Goal: Find contact information: Find contact information

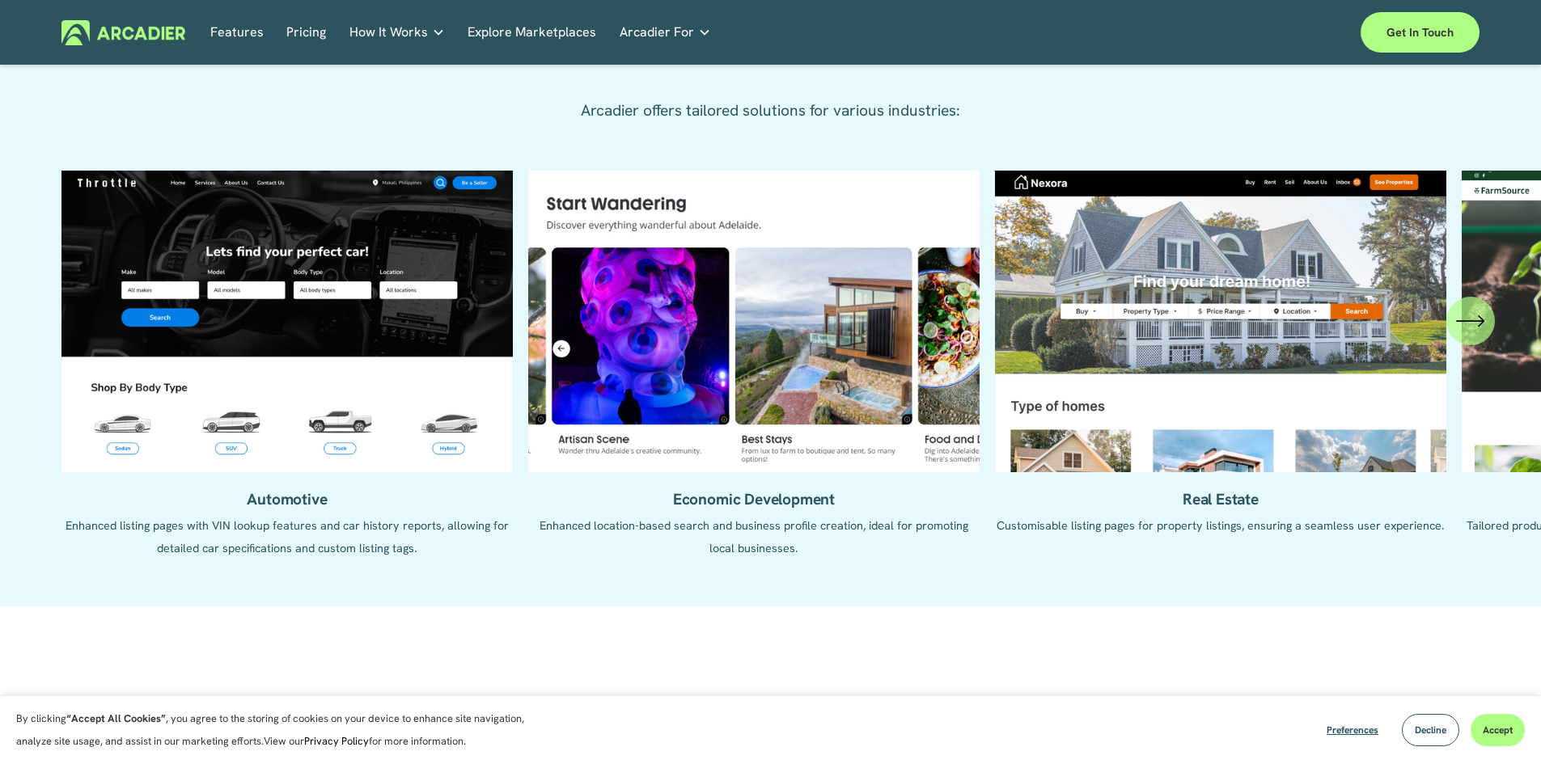
scroll to position [1618, 0]
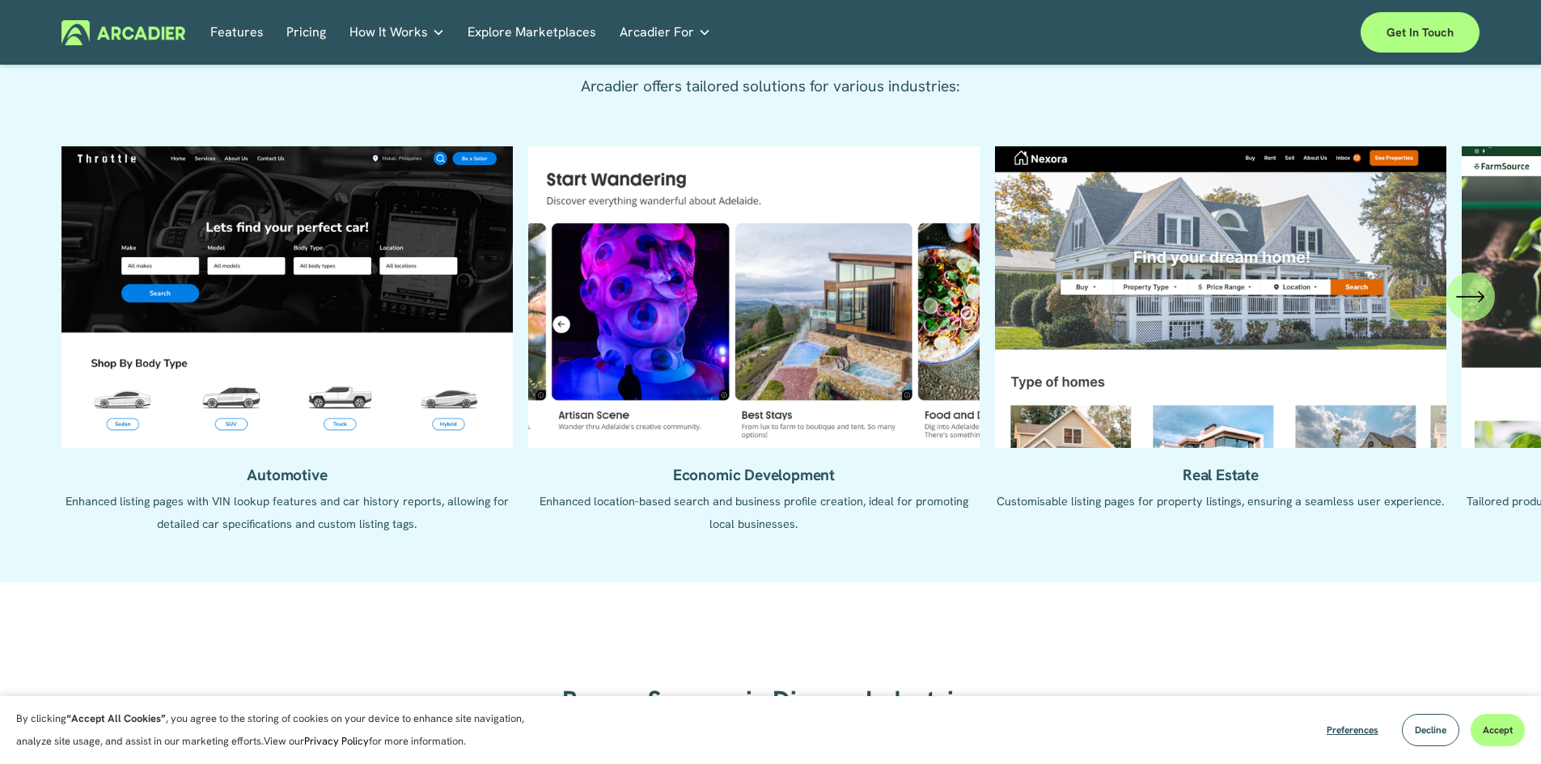
click at [1473, 302] on icon "\a \a \a Next\a \a" at bounding box center [1470, 296] width 29 height 29
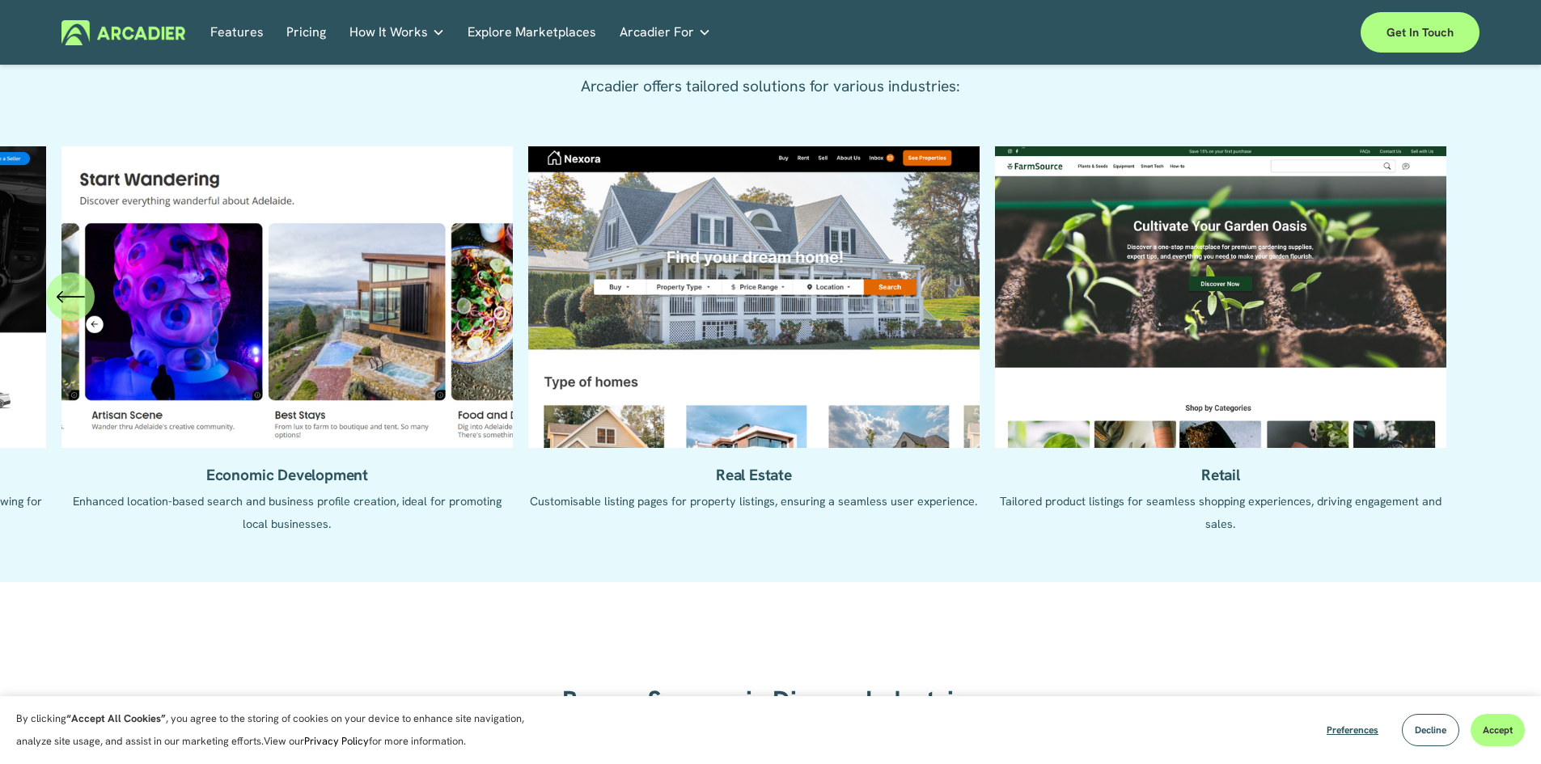
click at [80, 302] on icon "\a \a Previous\a \a \a" at bounding box center [70, 296] width 29 height 29
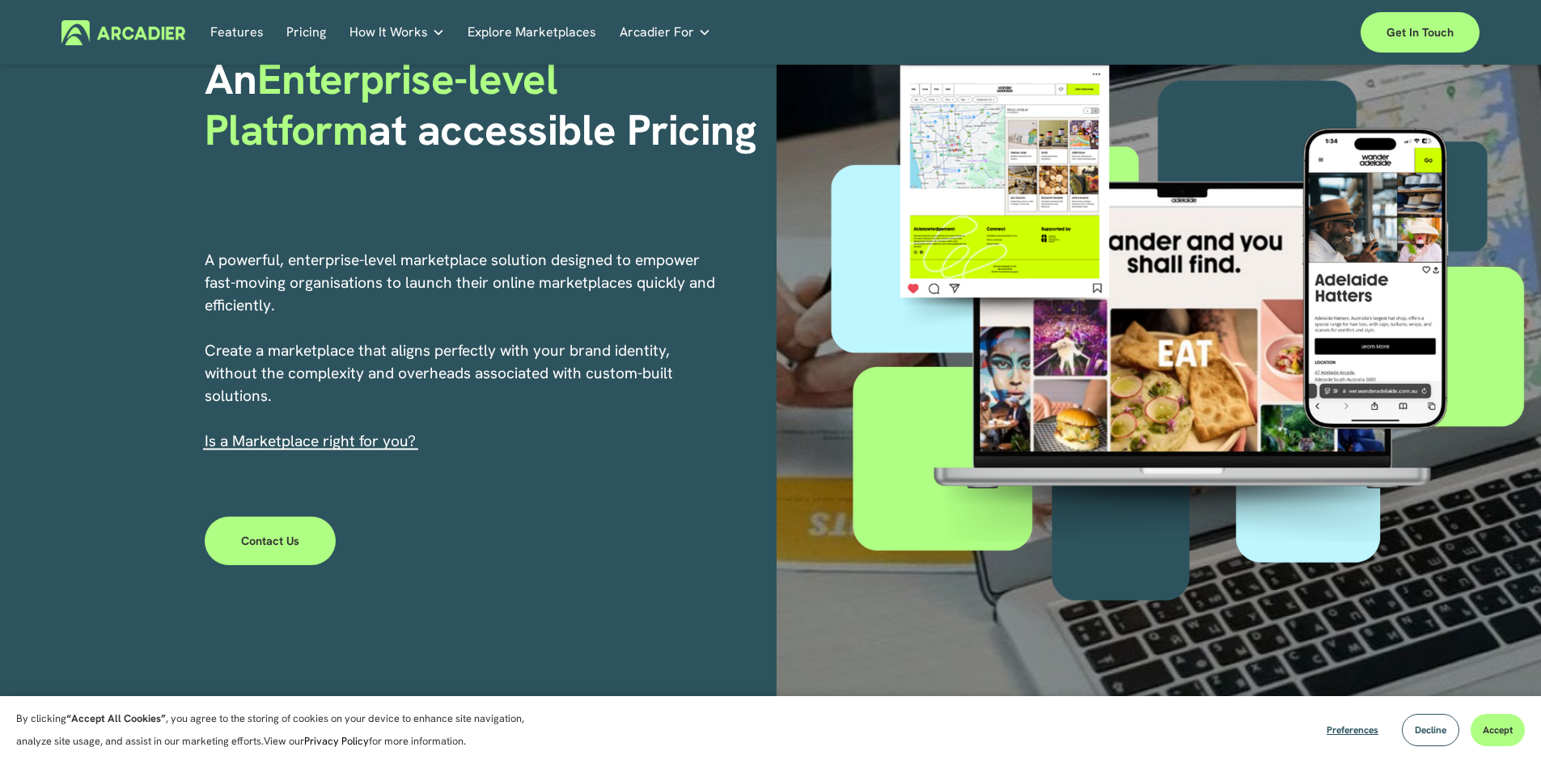
scroll to position [0, 0]
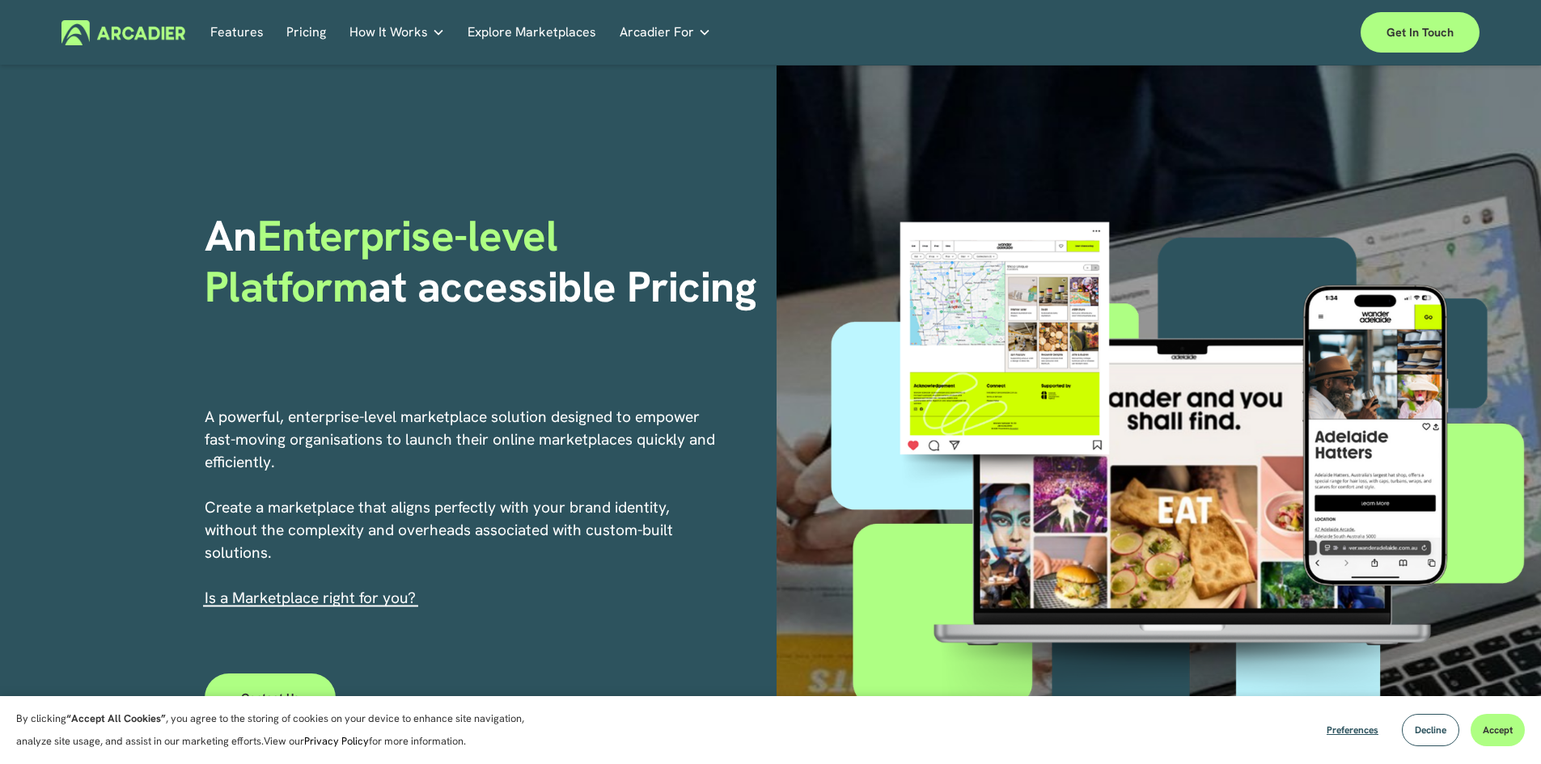
click at [0, 0] on link "Real Estate Whether you sell or rent out real estate, our marketplace tech seam…" at bounding box center [0, 0] width 0 height 0
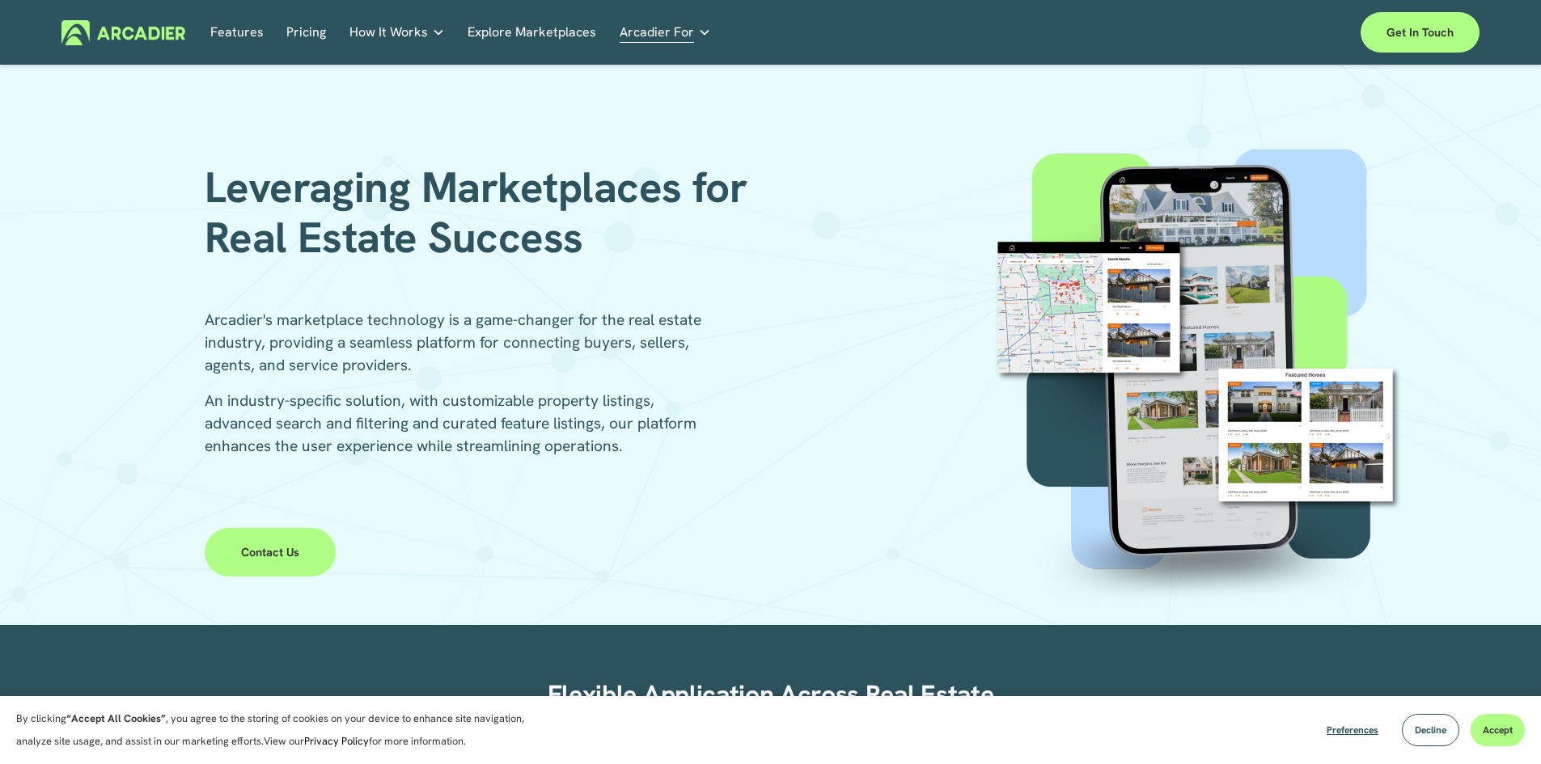
click at [292, 550] on link "Contact Us" at bounding box center [271, 552] width 132 height 49
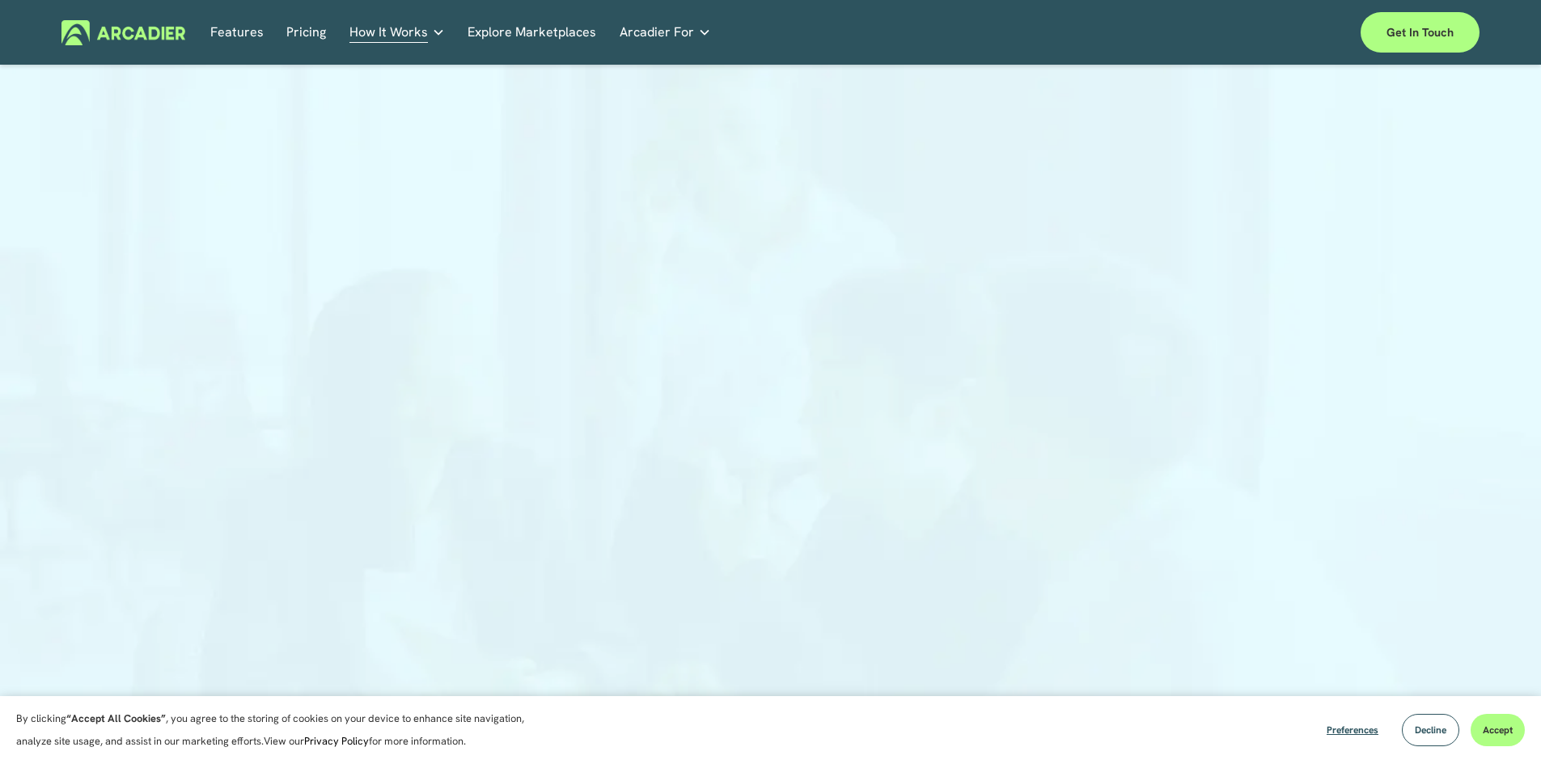
click at [529, 37] on link "Explore Marketplaces" at bounding box center [531, 32] width 129 height 25
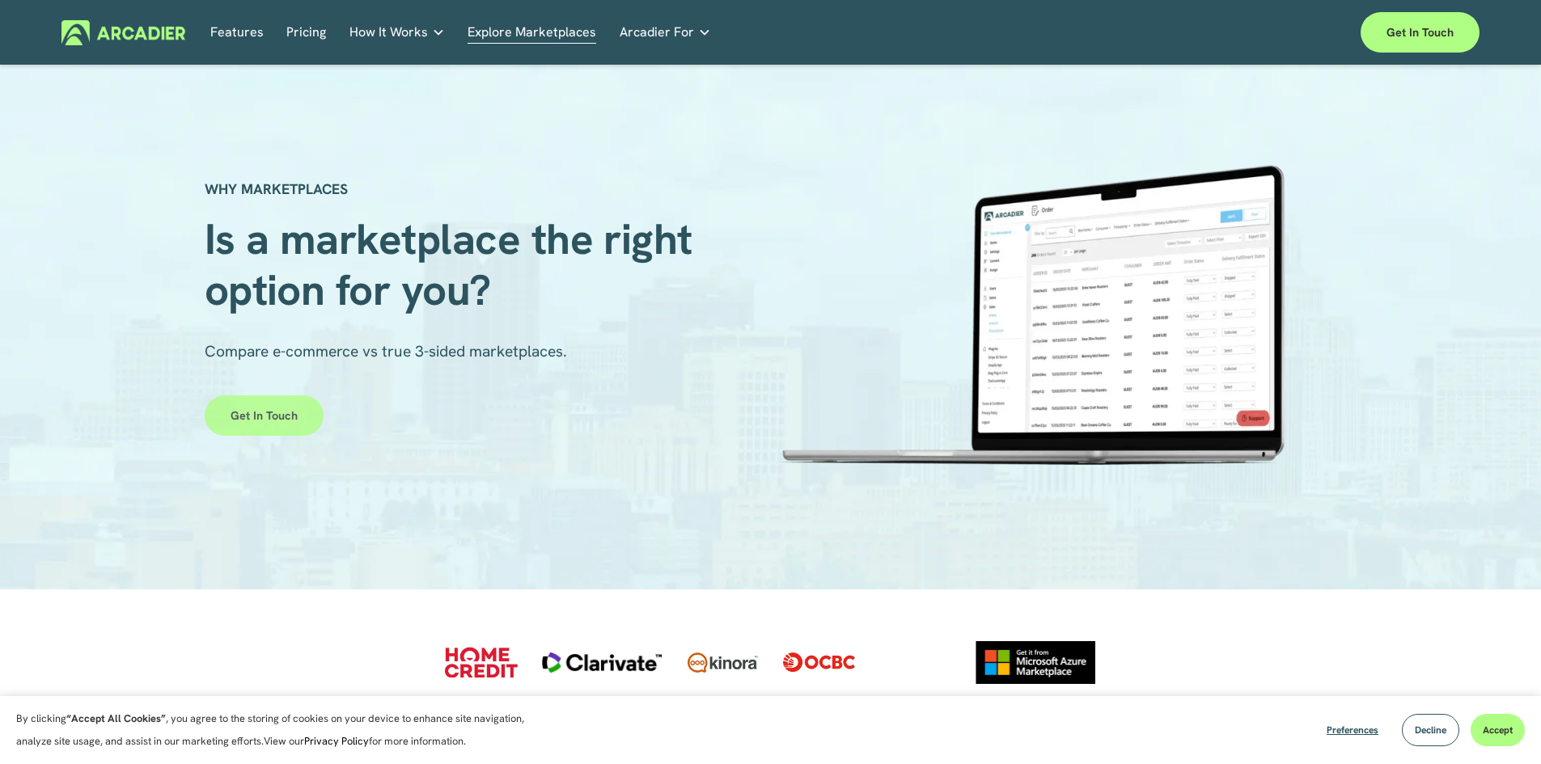
click at [289, 427] on link "Get in touch" at bounding box center [264, 416] width 119 height 40
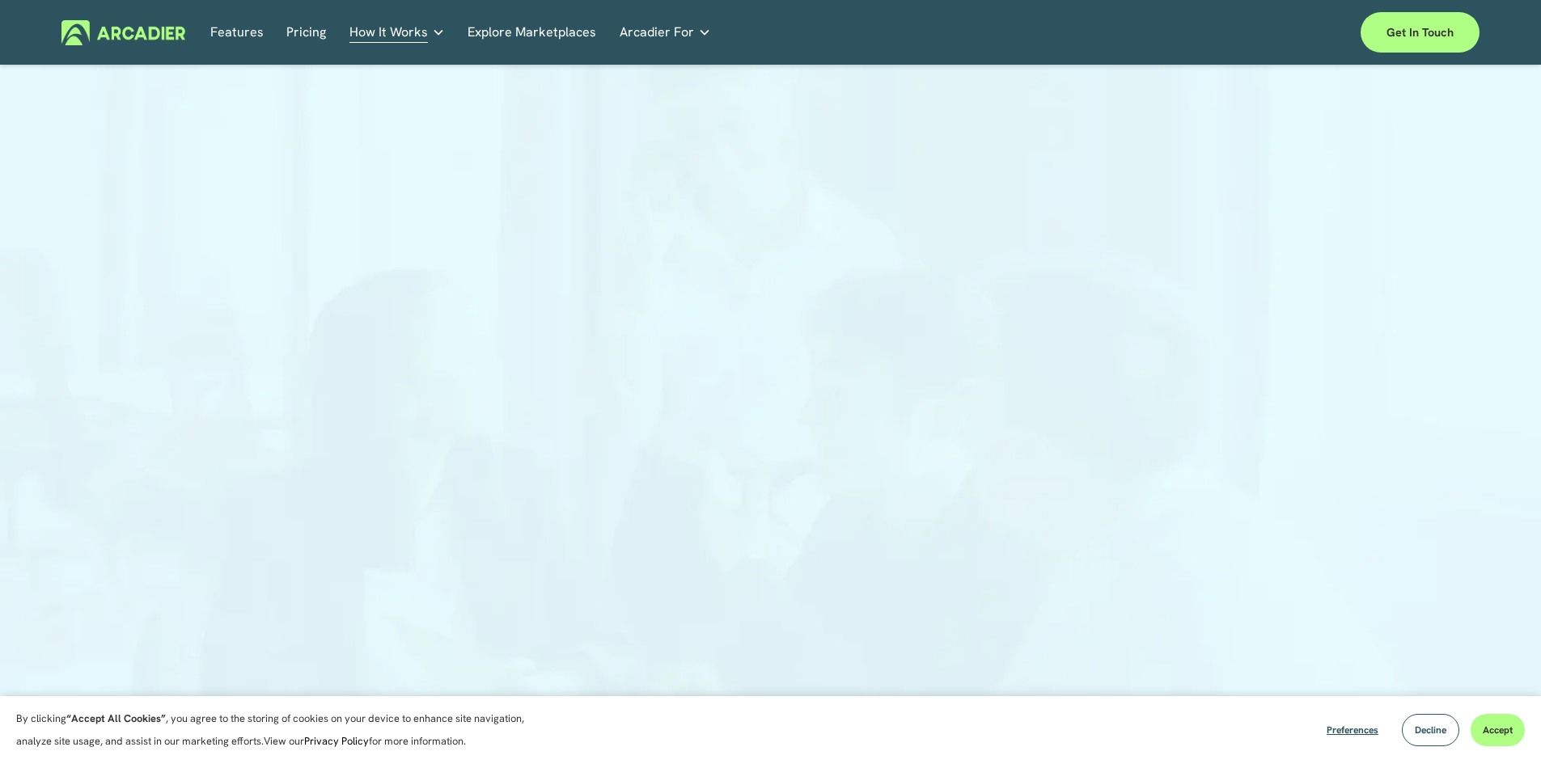
click at [246, 31] on link "Features" at bounding box center [236, 32] width 53 height 25
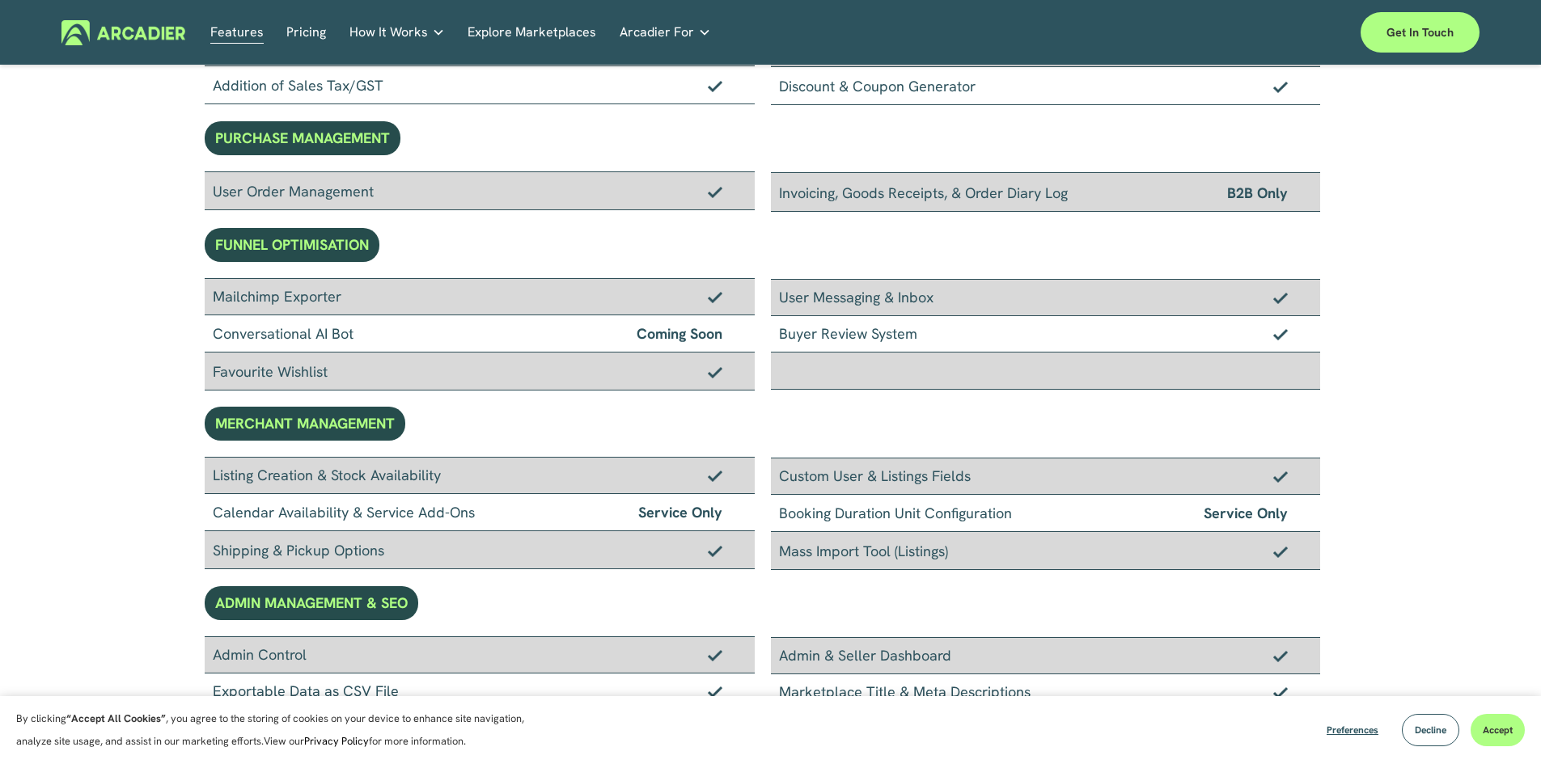
scroll to position [324, 0]
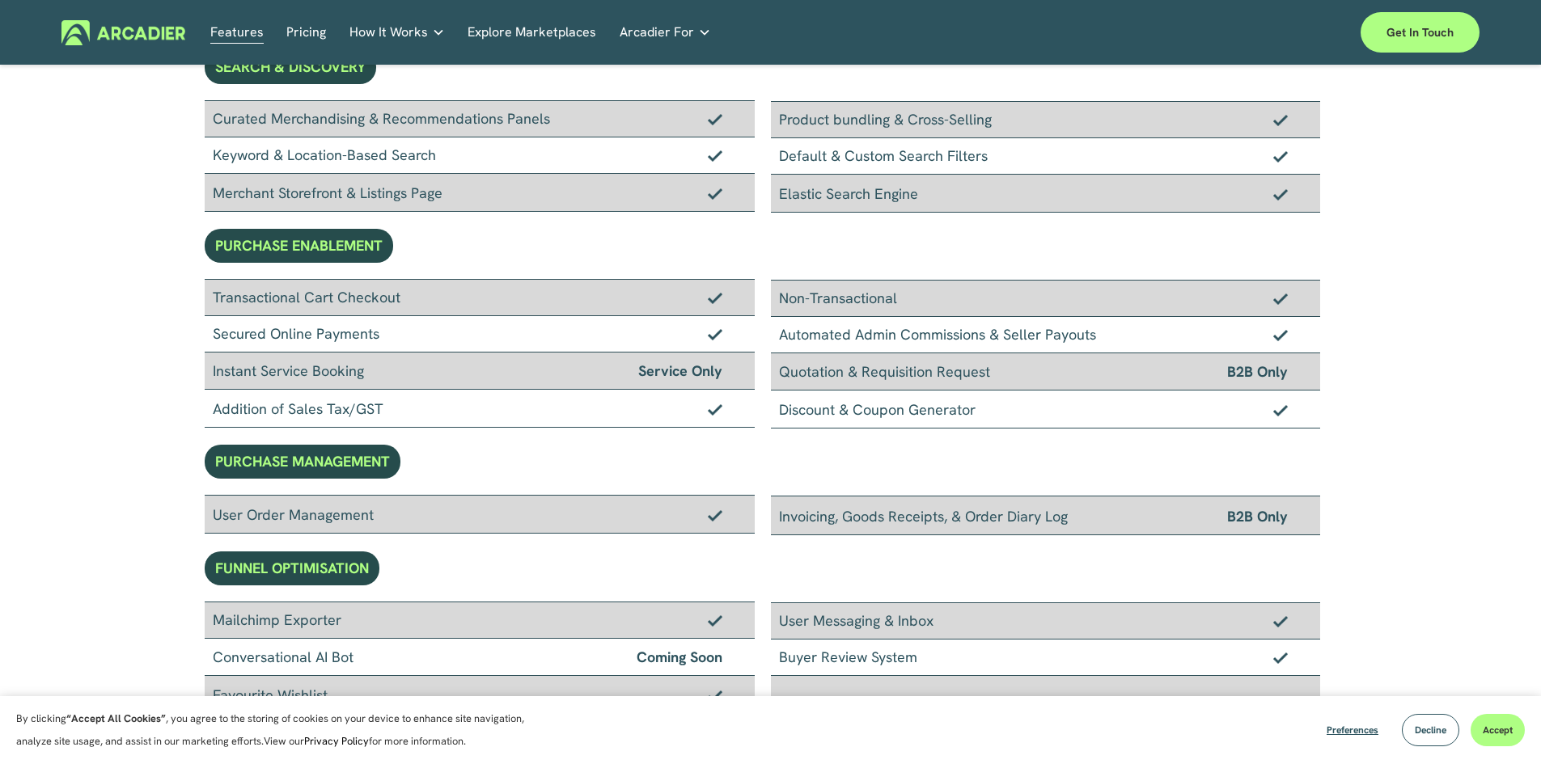
click at [552, 36] on link "Explore Marketplaces" at bounding box center [531, 32] width 129 height 25
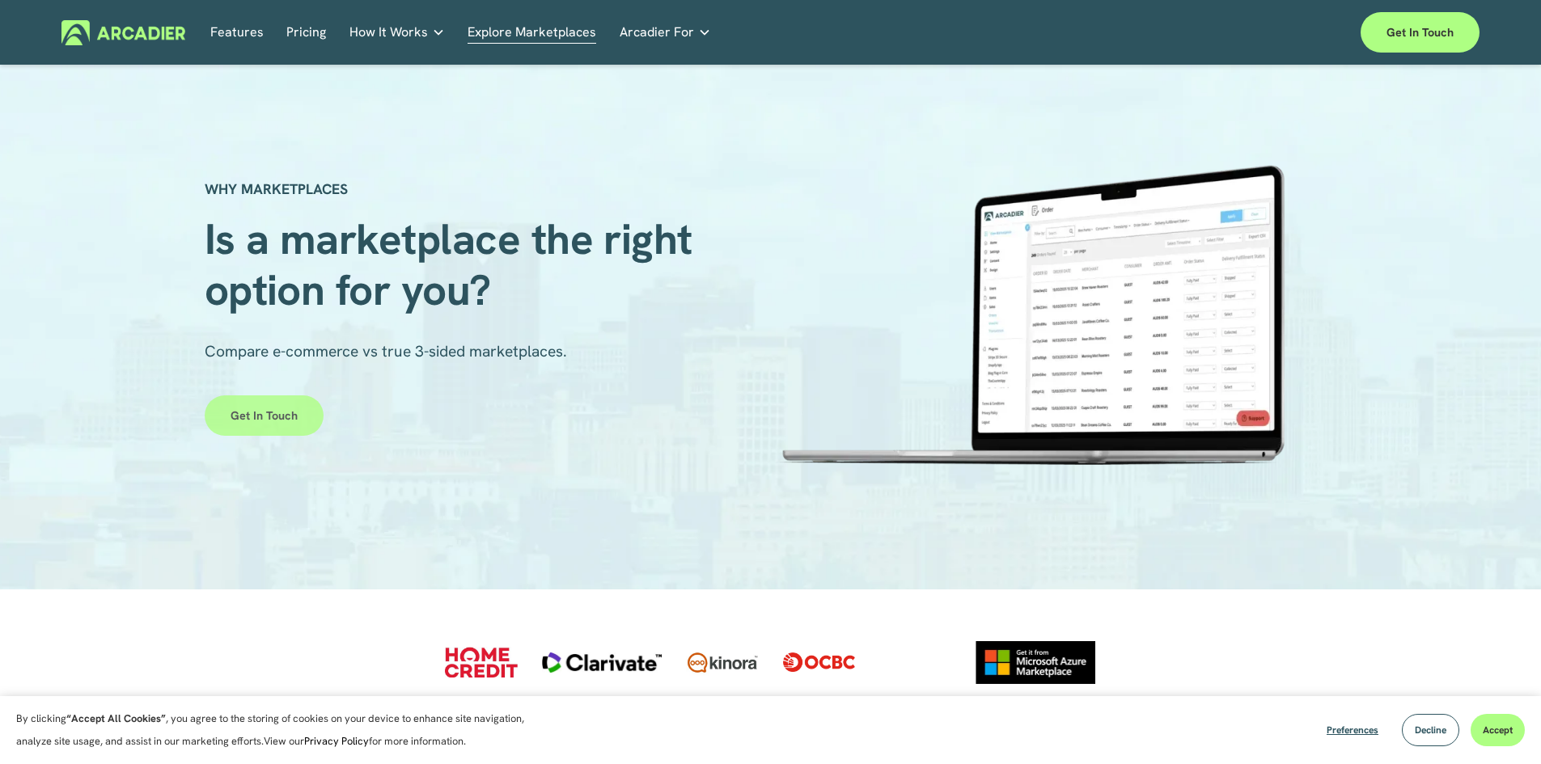
click at [252, 421] on link "Get in touch" at bounding box center [264, 416] width 119 height 40
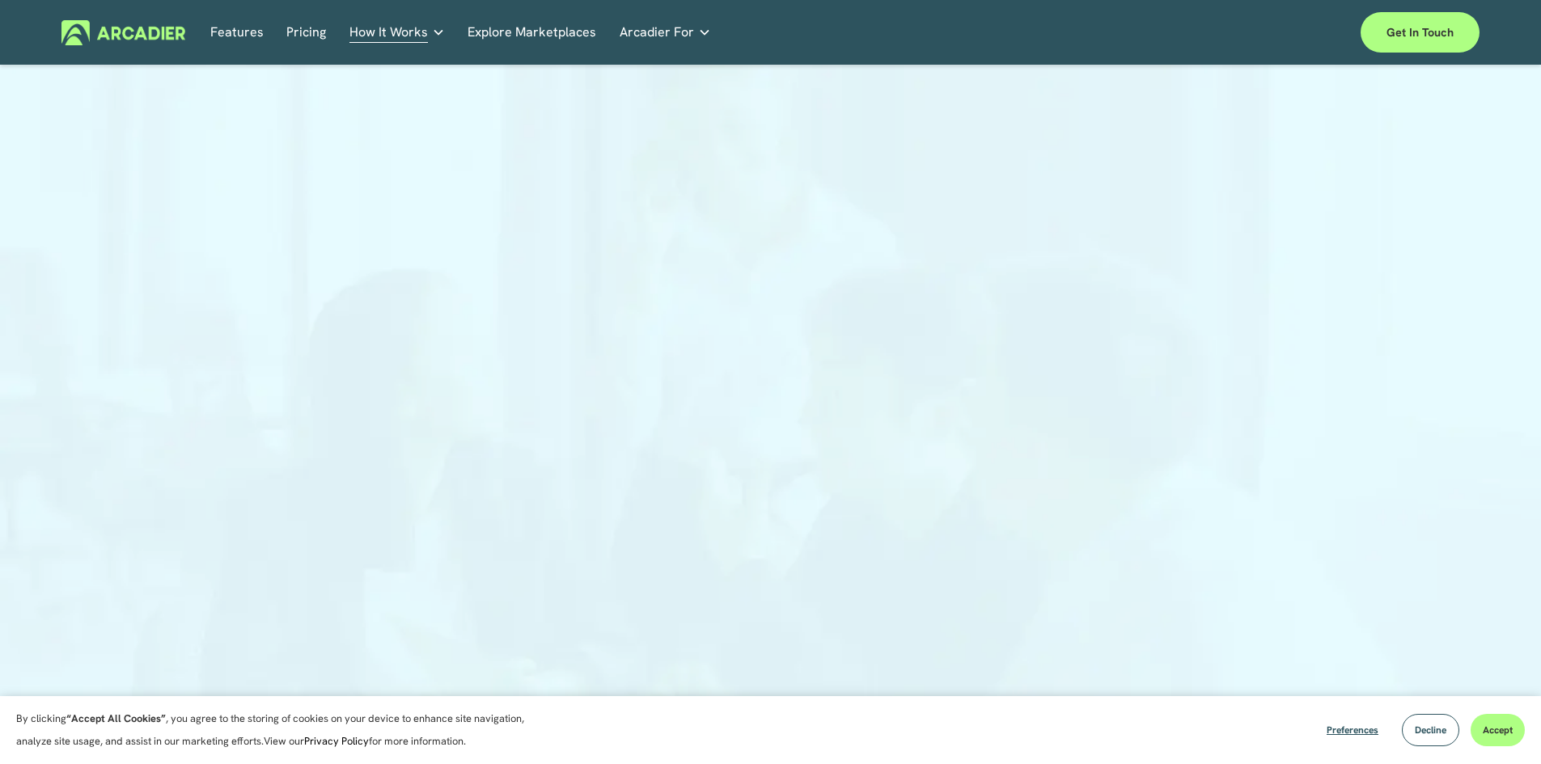
click at [0, 0] on link "Retail Marketplaces Whatever you are offering to your customer, we bring it all…" at bounding box center [0, 0] width 0 height 0
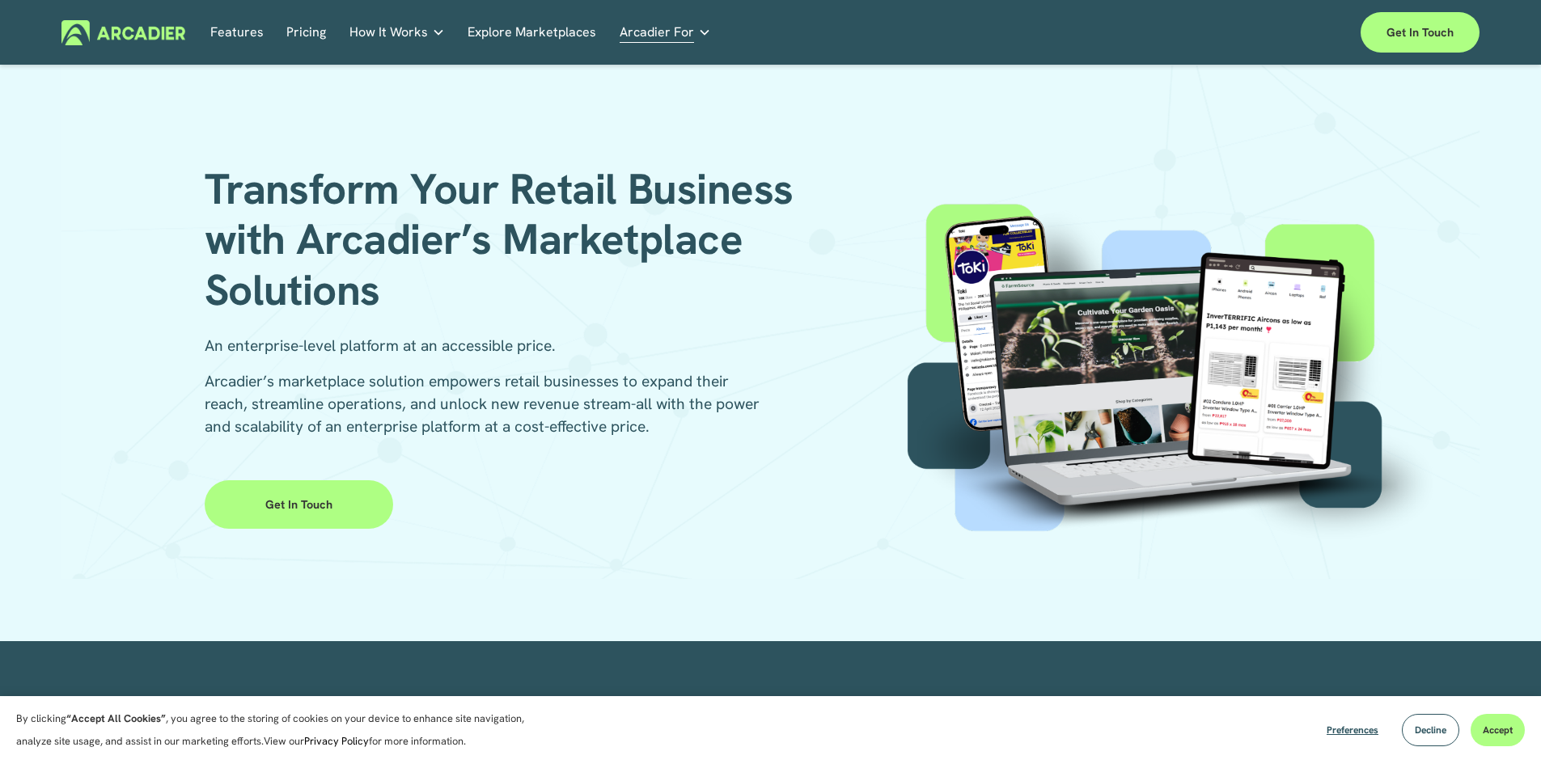
click at [363, 514] on link "Get in Touch" at bounding box center [299, 504] width 188 height 49
